Goal: Communication & Community: Answer question/provide support

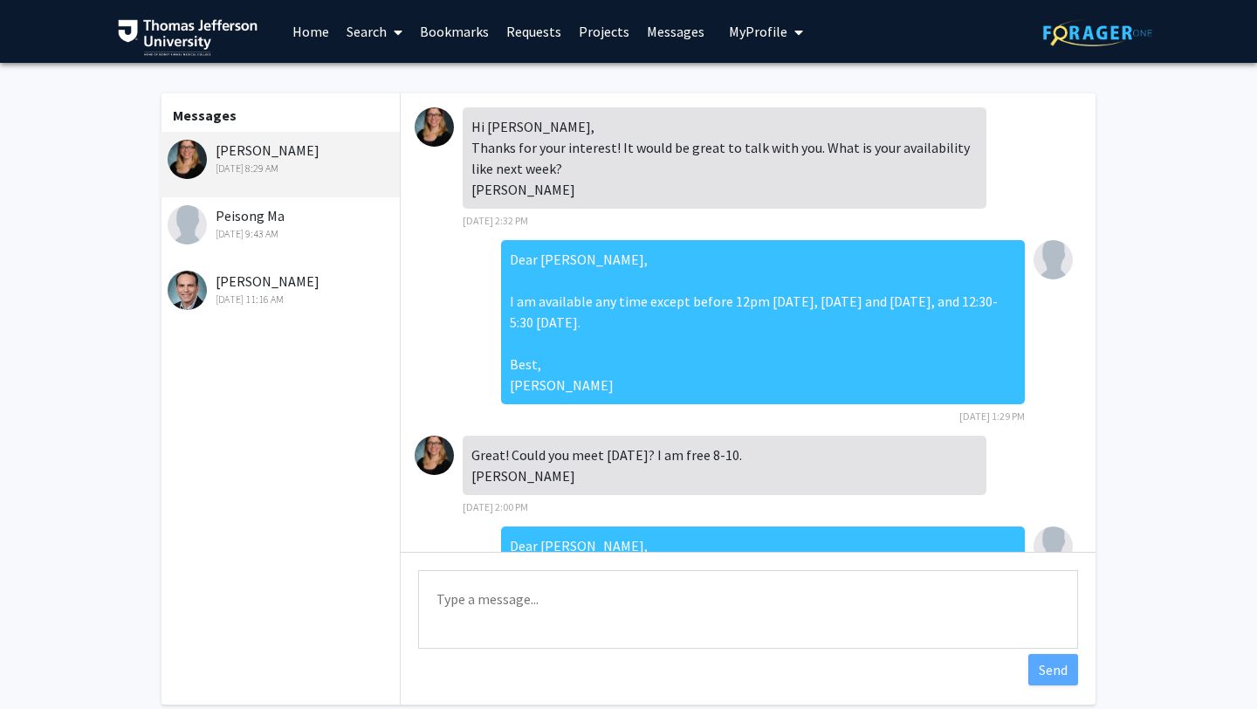
scroll to position [359, 0]
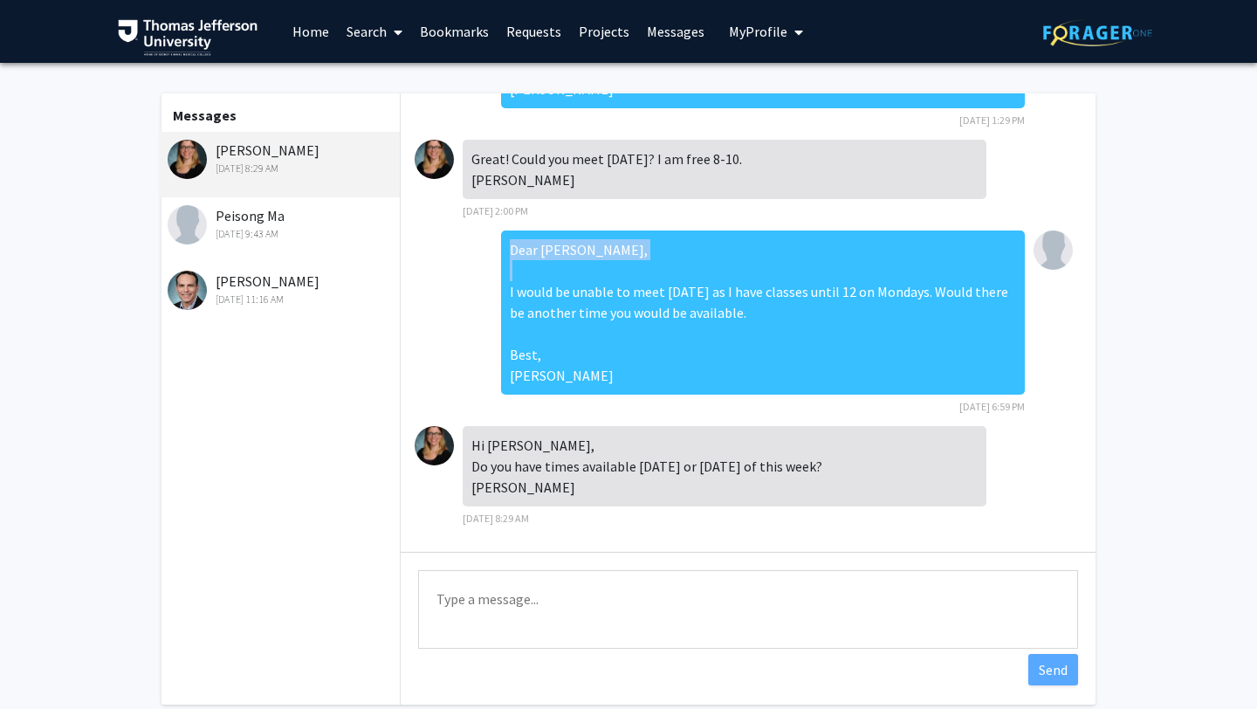
drag, startPoint x: 647, startPoint y: 232, endPoint x: 509, endPoint y: 230, distance: 138.8
click at [509, 230] on div "Dear [PERSON_NAME], I would be unable to meet [DATE] as I have classes until 12…" at bounding box center [763, 312] width 524 height 164
copy div "Dear [PERSON_NAME],"
click at [509, 597] on textarea "Type a message" at bounding box center [748, 609] width 660 height 79
paste textarea "Dear [PERSON_NAME],"
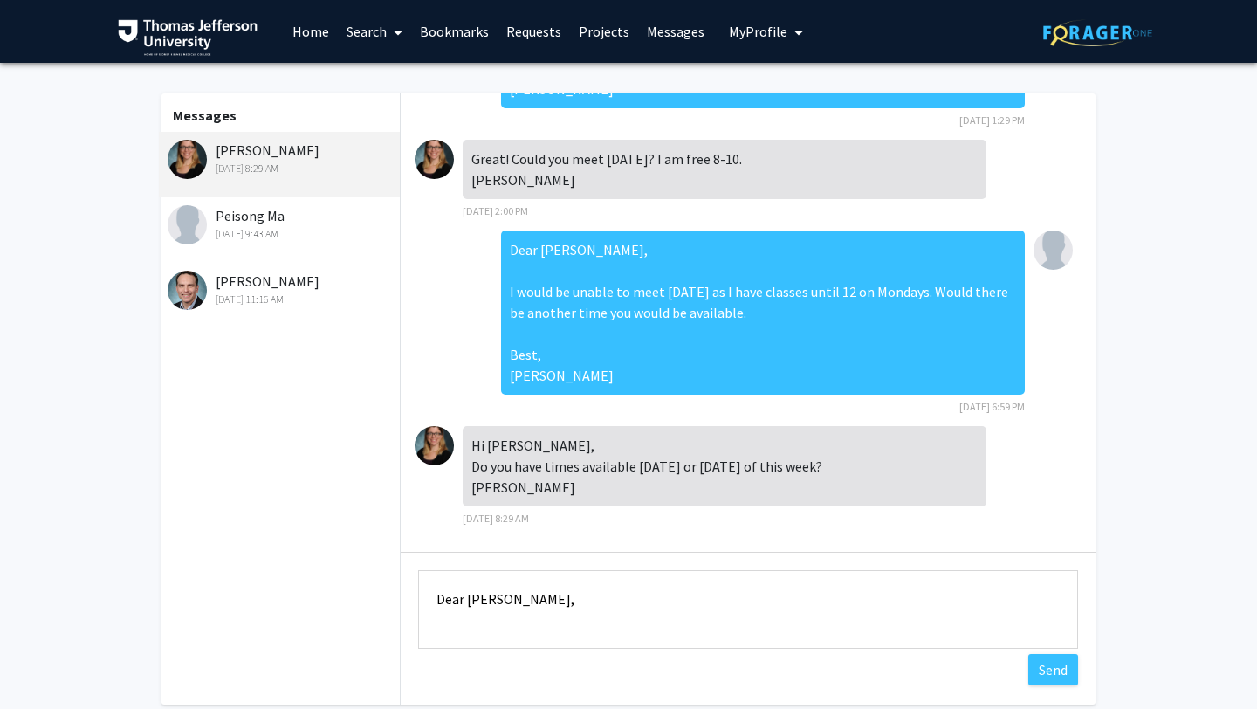
scroll to position [2, 0]
click at [634, 639] on textarea "Dear [PERSON_NAME], I am free any time on Thursdays but" at bounding box center [748, 609] width 660 height 79
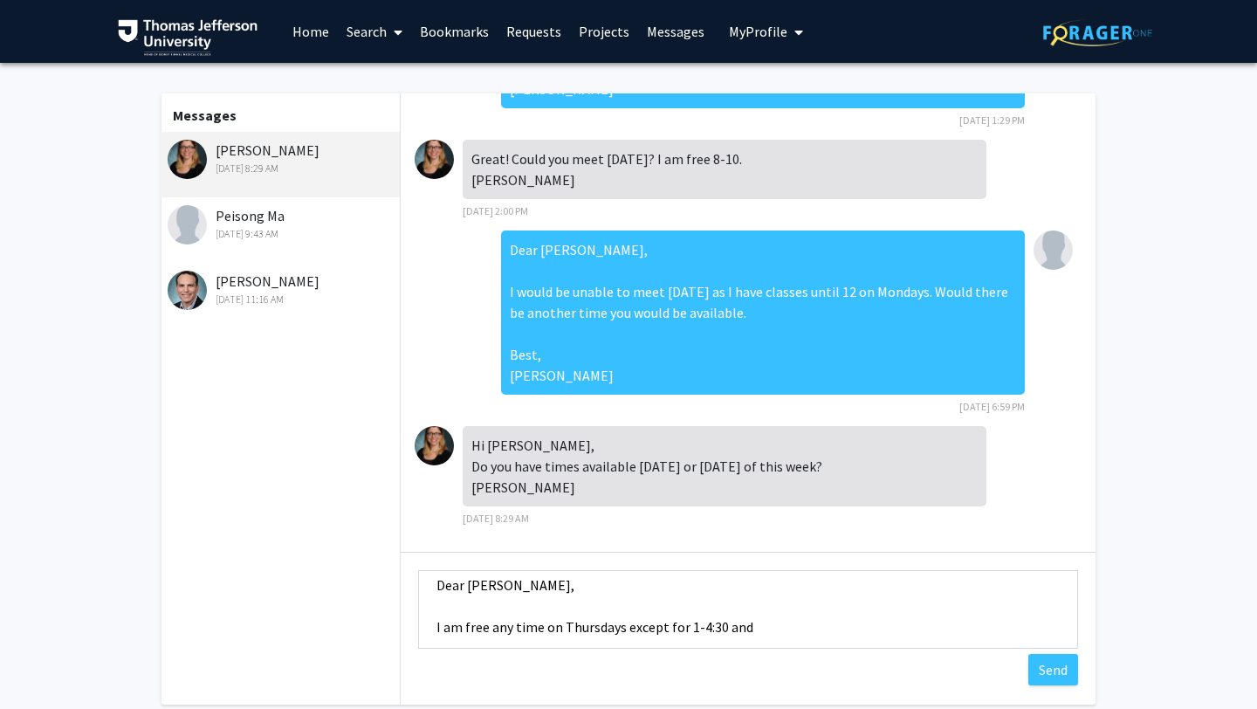
scroll to position [21, 0]
drag, startPoint x: 490, startPoint y: 640, endPoint x: 562, endPoint y: 620, distance: 75.2
click at [562, 620] on textarea "Dear [PERSON_NAME], I am free any time on Thursdays except for 1-4:30 and" at bounding box center [748, 609] width 660 height 79
click at [829, 635] on textarea "Dear [PERSON_NAME], I am free any time on Thursdays except for 1-4:30 and" at bounding box center [748, 609] width 660 height 79
paste textarea "any time on"
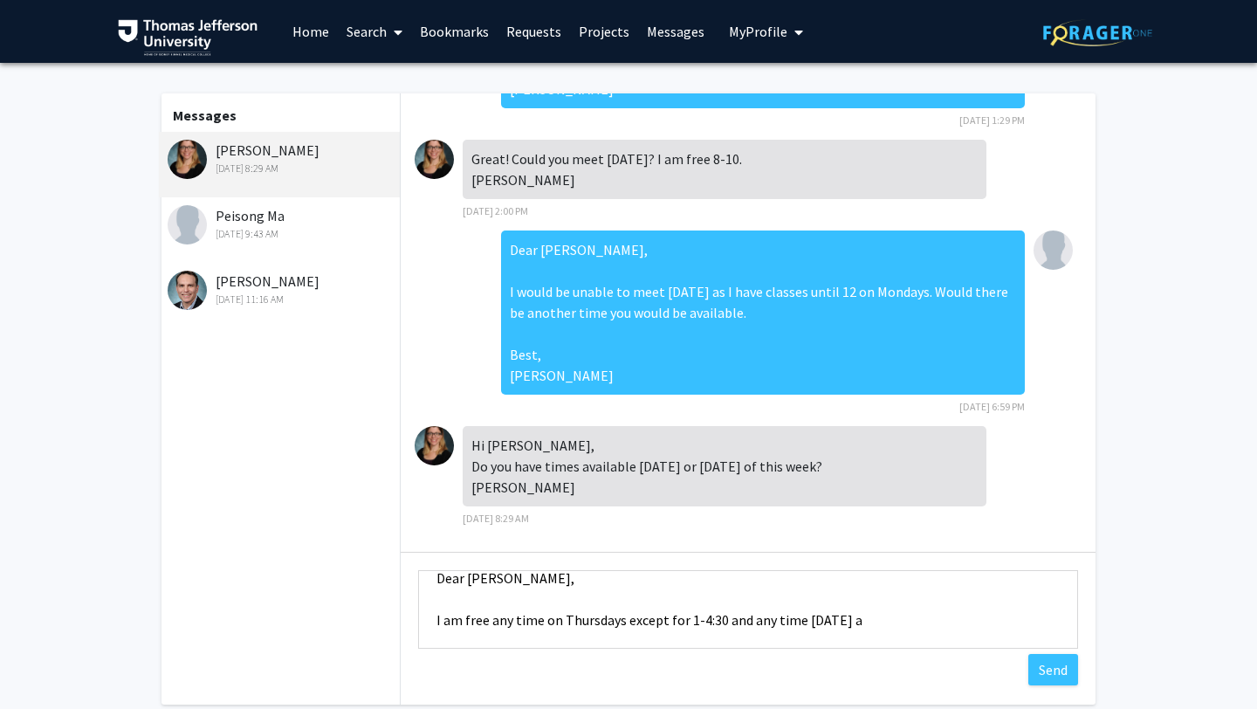
click at [823, 613] on textarea "Dear [PERSON_NAME], I am free any time on Thursdays except for 1-4:30 and any t…" at bounding box center [748, 609] width 660 height 79
click at [878, 623] on textarea "Dear [PERSON_NAME], I am free any time on Thursdays except for 1-4:30 and any t…" at bounding box center [748, 609] width 660 height 79
click at [719, 623] on textarea "Dear [PERSON_NAME], I am free any time on Thursdays except for 1-4:30 and any t…" at bounding box center [748, 609] width 660 height 79
click at [932, 615] on textarea "Dear [PERSON_NAME], I am free any time on Thursdays except for 1-4:30pm and any…" at bounding box center [748, 609] width 660 height 79
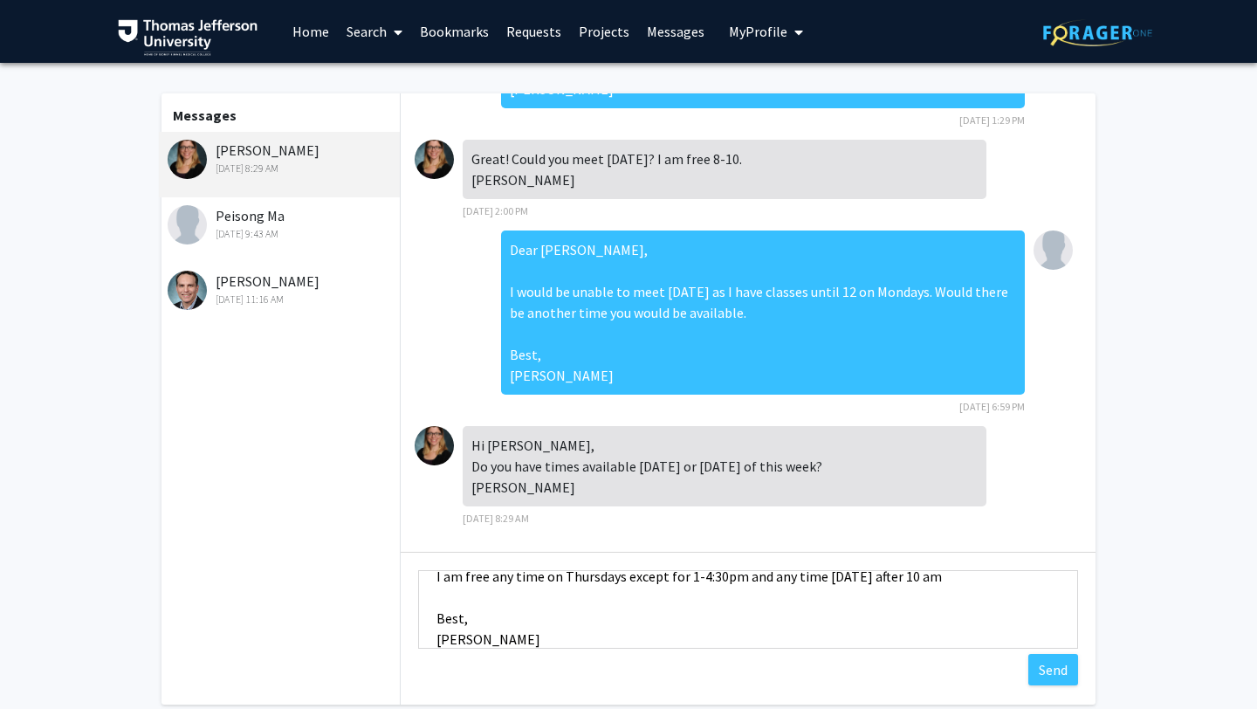
scroll to position [55, 0]
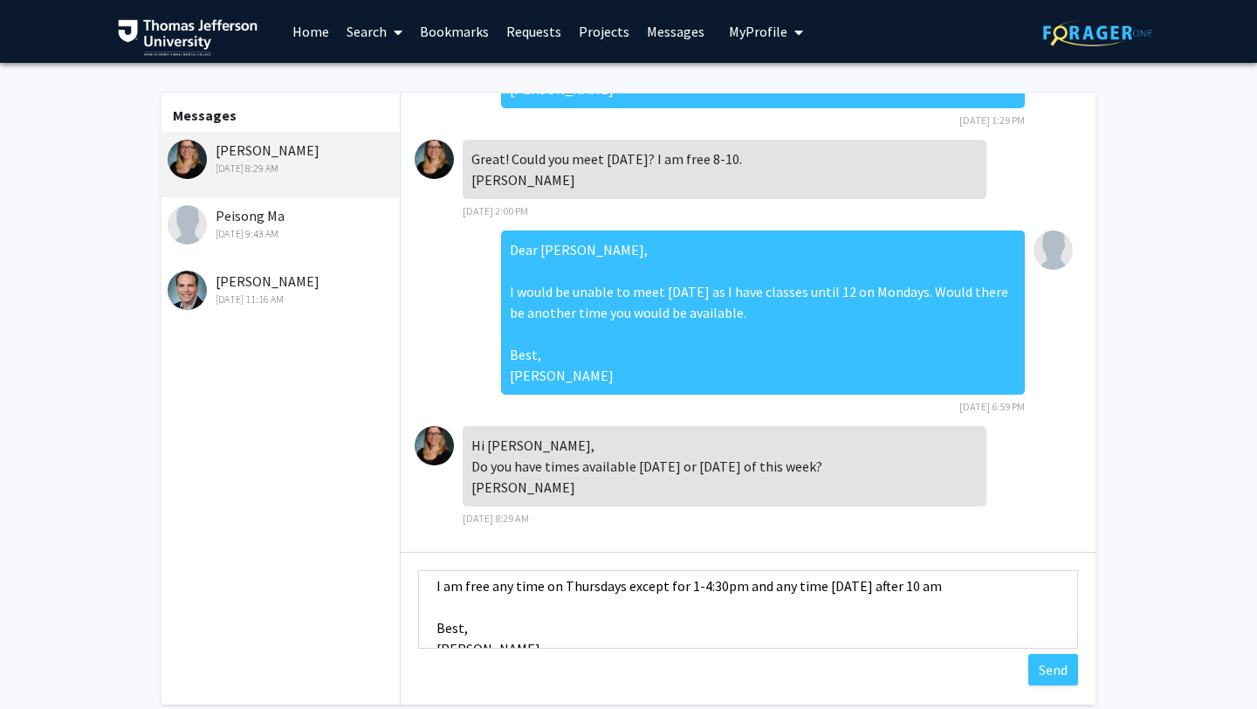
click at [949, 595] on textarea "Dear [PERSON_NAME], I am free any time on Thursdays except for 1-4:30pm and any…" at bounding box center [748, 609] width 660 height 79
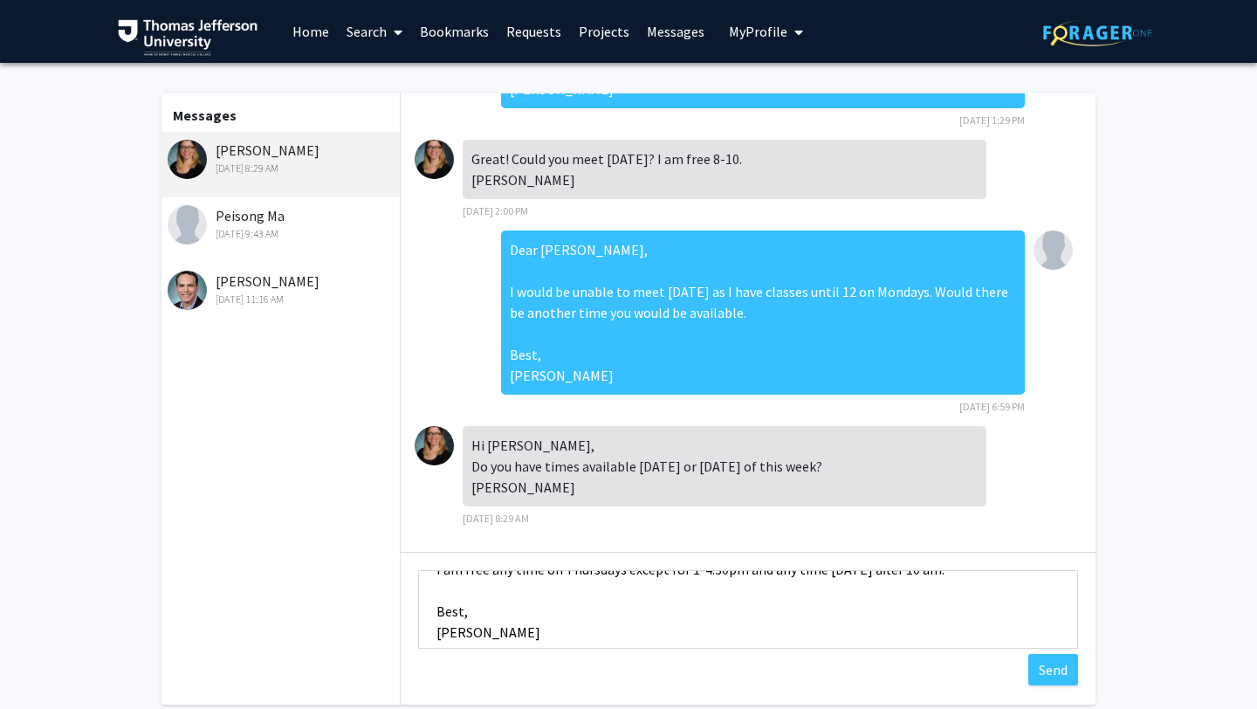
scroll to position [84, 0]
type textarea "Dear [PERSON_NAME], I am free any time on Thursdays except for 1-4:30pm and any…"
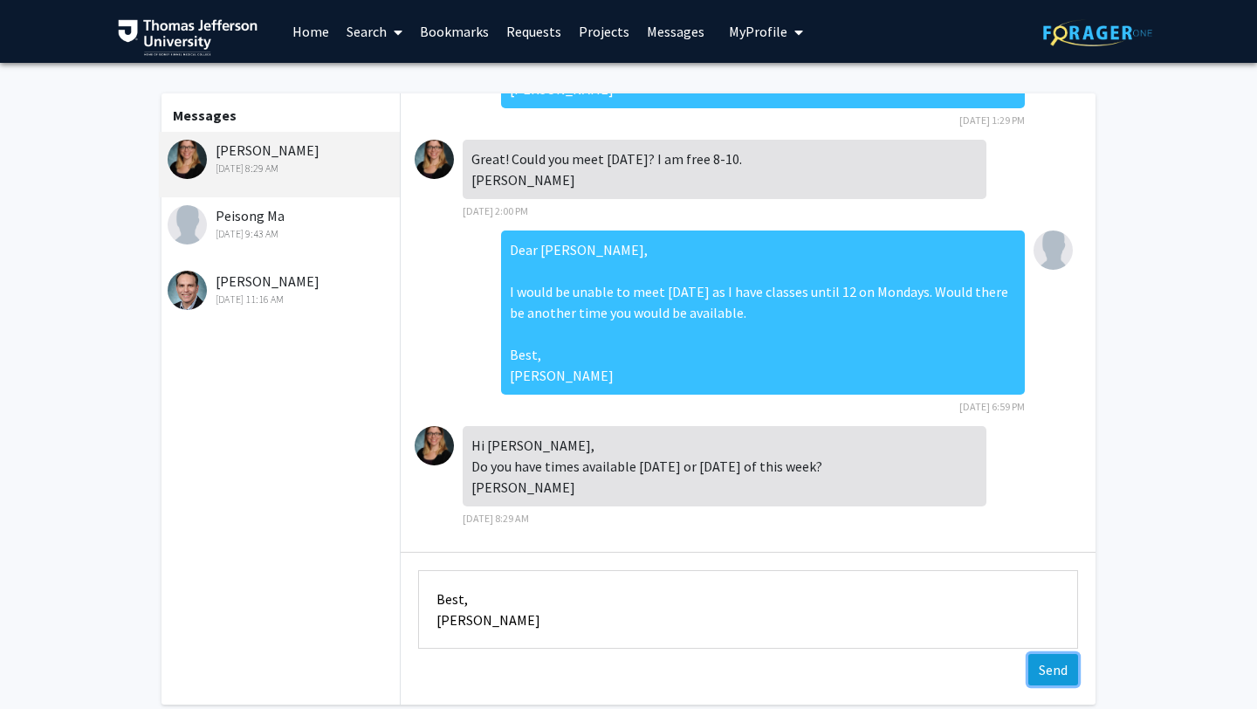
click at [1051, 676] on button "Send" at bounding box center [1053, 669] width 50 height 31
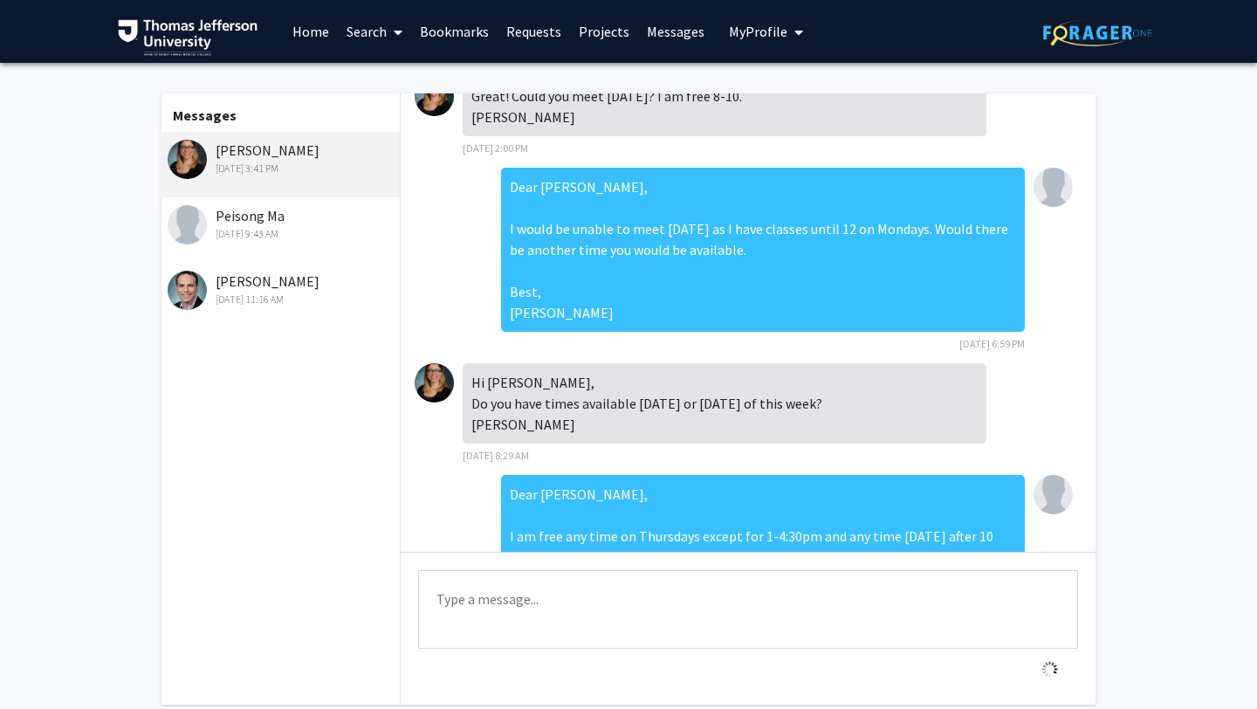
scroll to position [554, 0]
